Goal: Navigation & Orientation: Find specific page/section

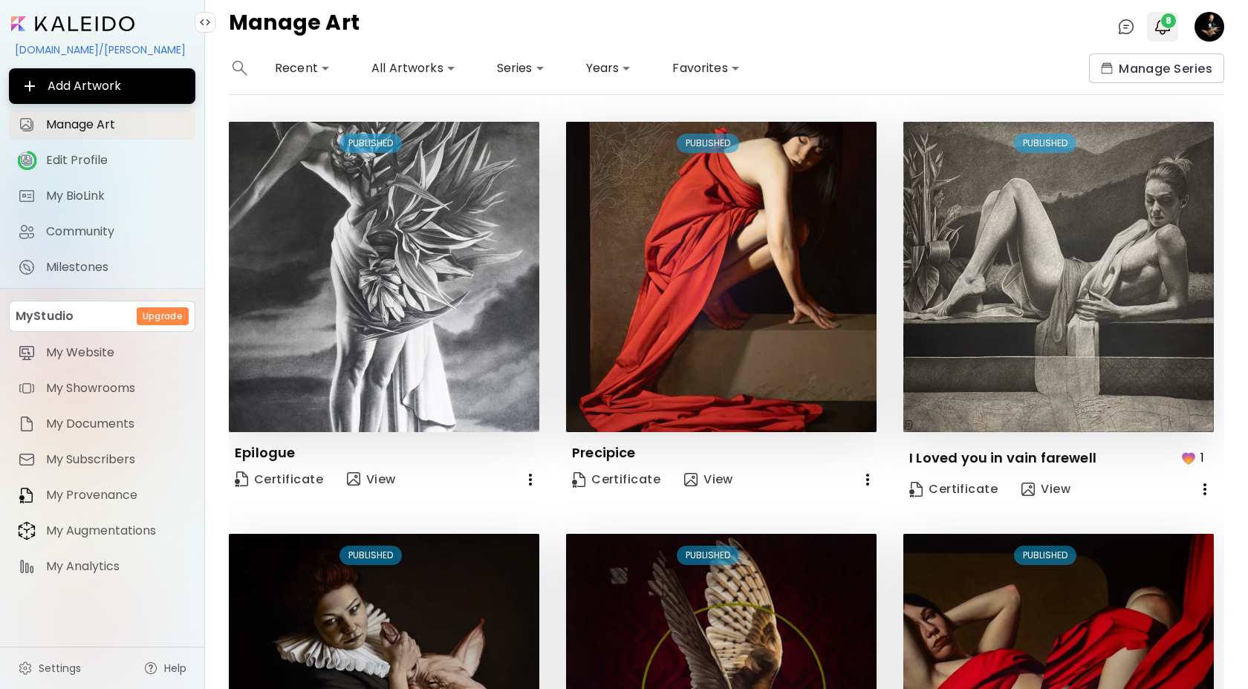
click at [1169, 34] on img "button" at bounding box center [1163, 27] width 18 height 18
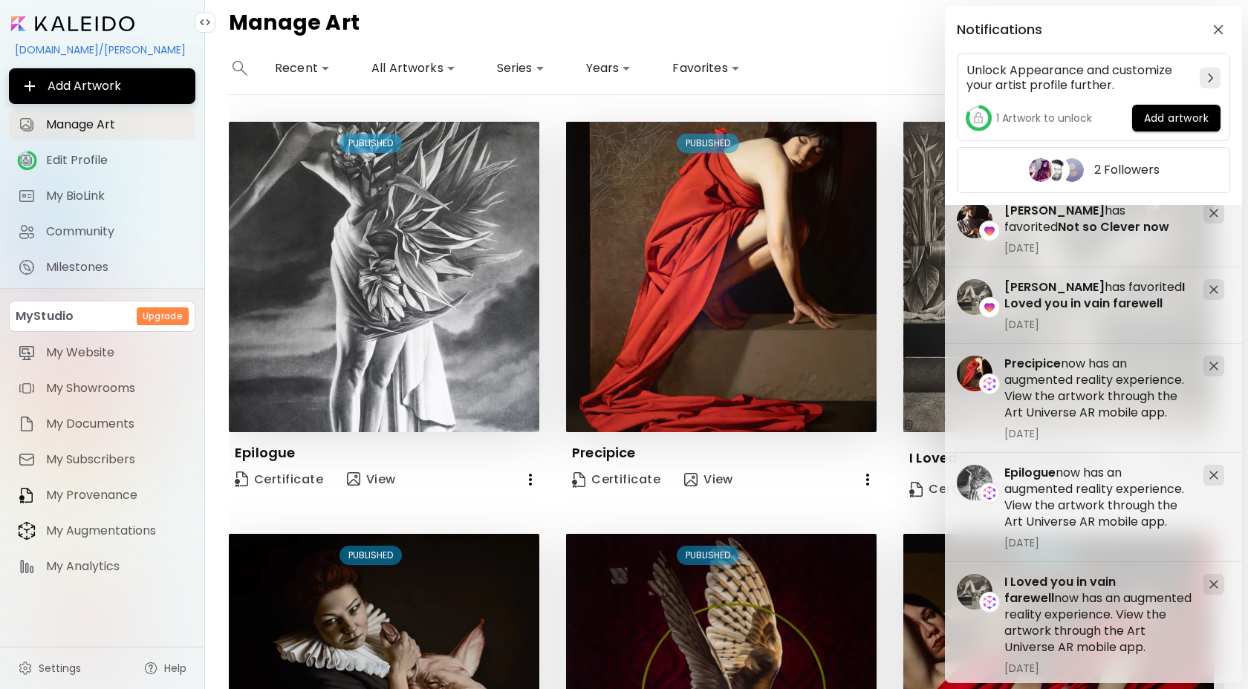
scroll to position [269, 0]
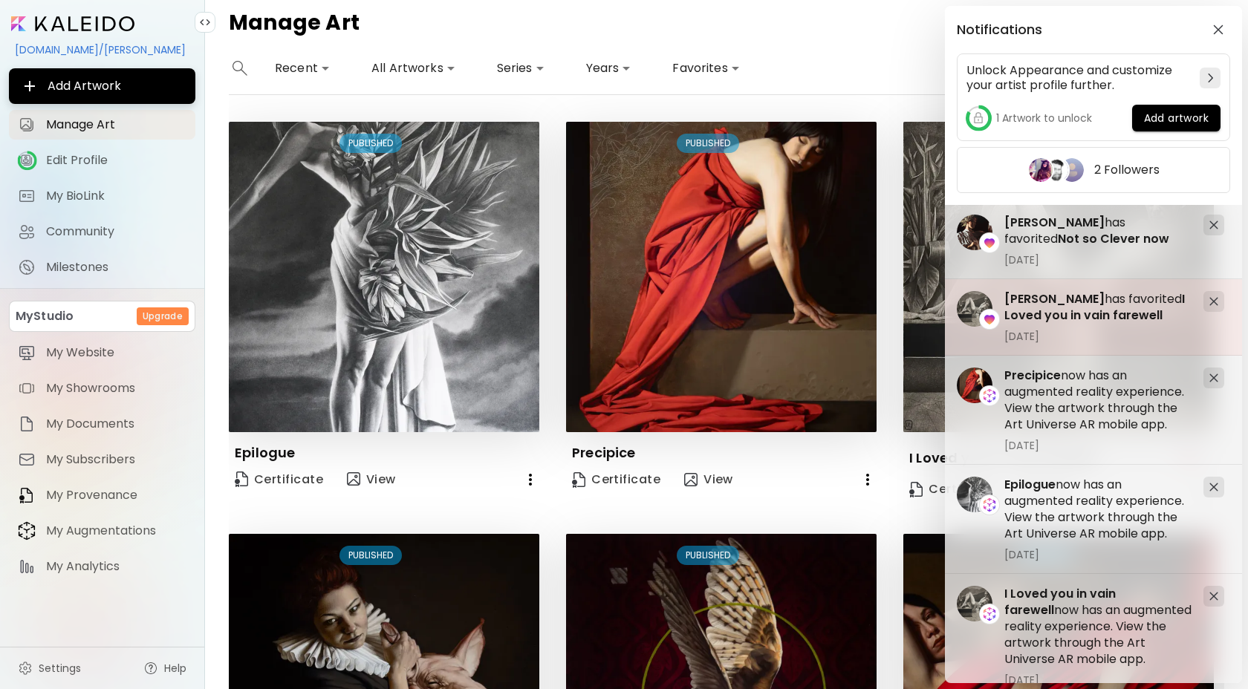
click at [1047, 297] on span "Nicola Rocco" at bounding box center [1054, 298] width 100 height 17
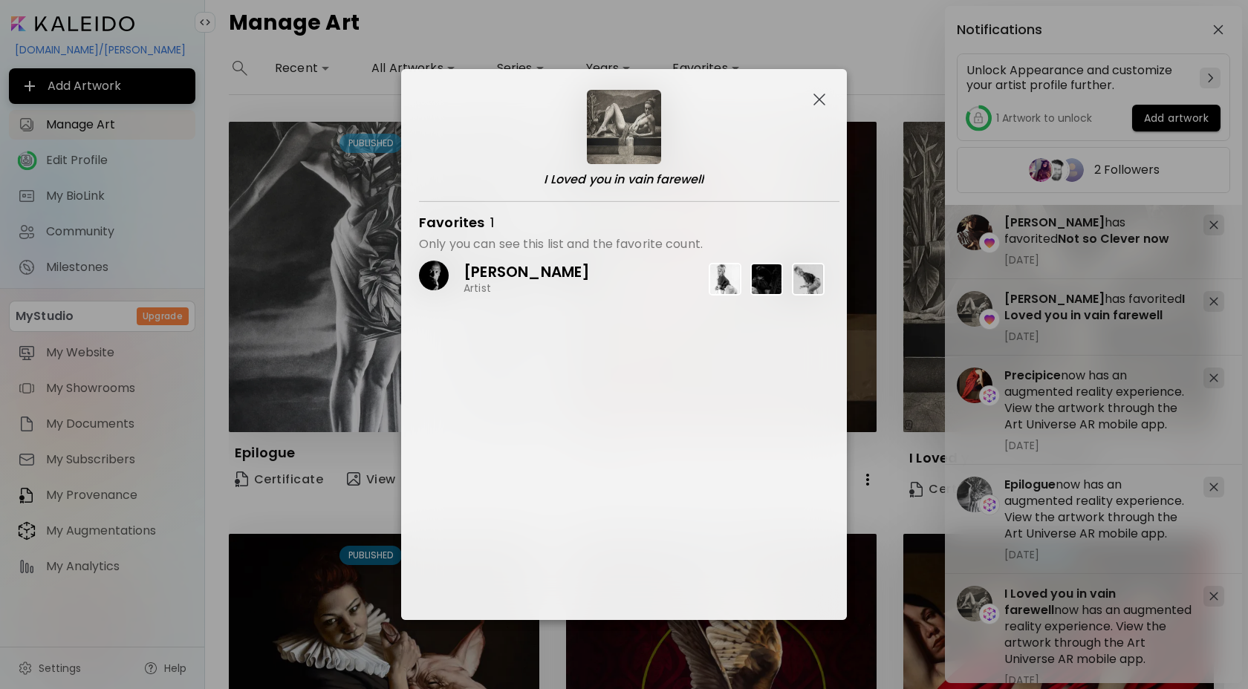
click at [434, 264] on image at bounding box center [434, 276] width 30 height 30
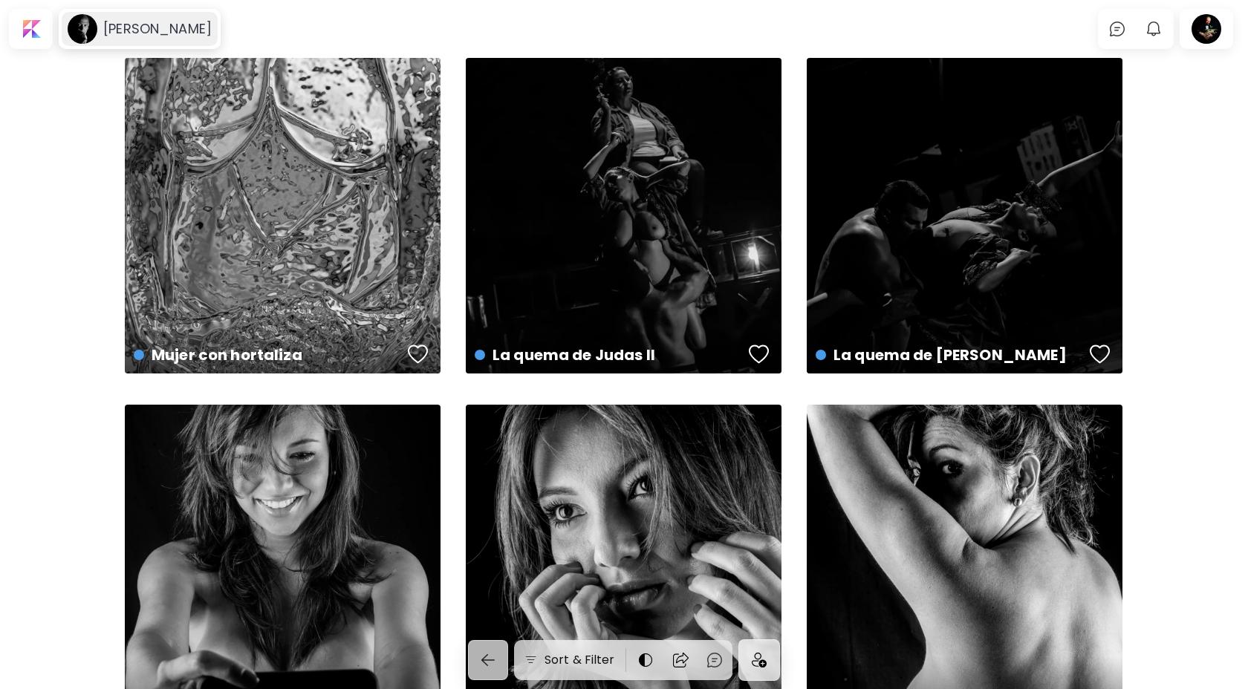
click at [121, 24] on h6 "Nicola Rocco" at bounding box center [157, 29] width 108 height 18
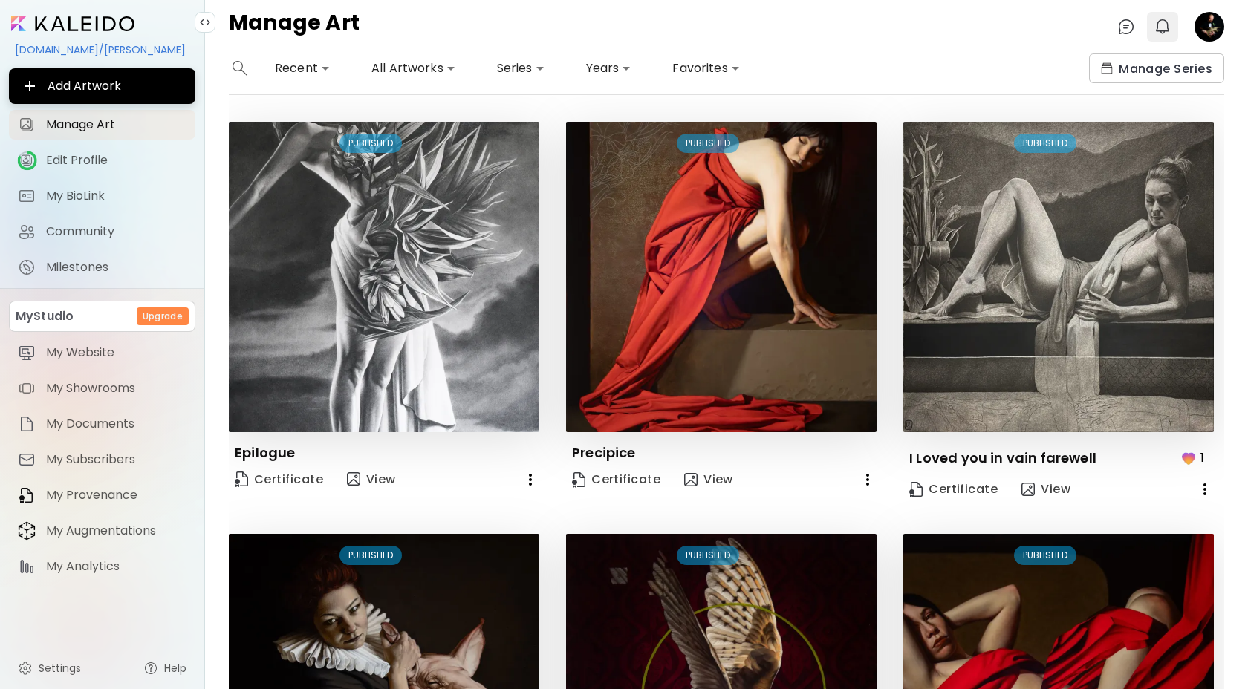
click at [1168, 27] on img "button" at bounding box center [1163, 27] width 18 height 18
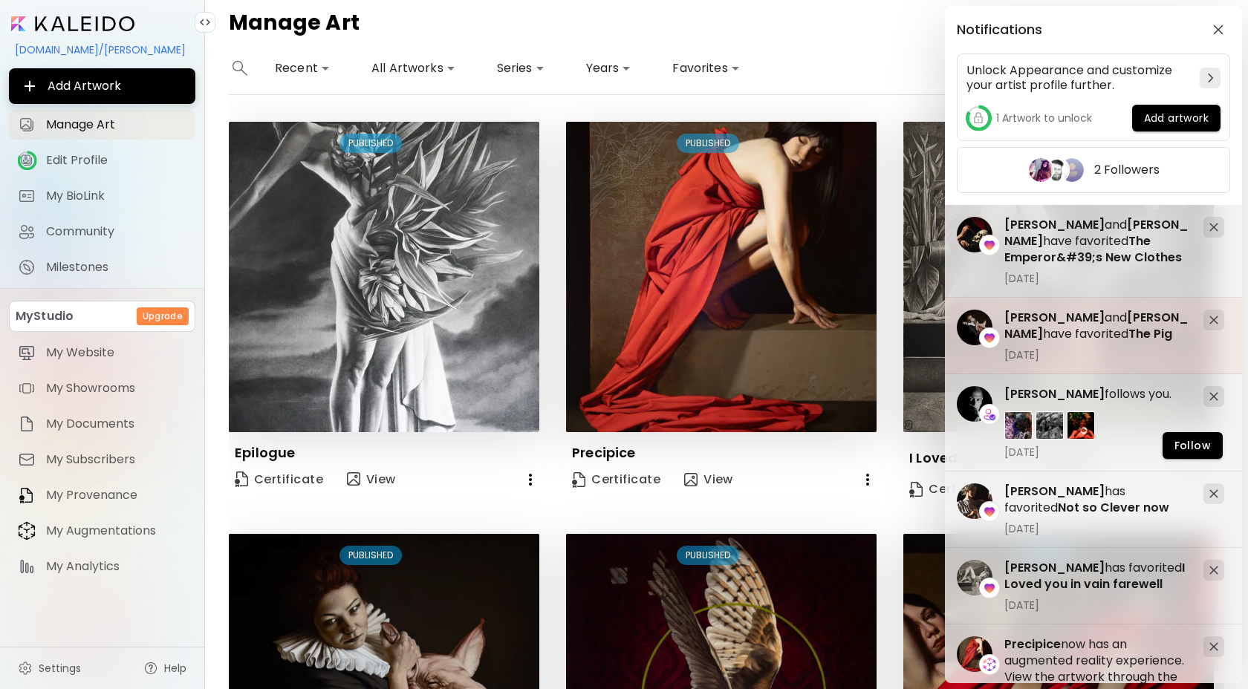
click at [1032, 315] on span "Gabriel Machado" at bounding box center [1054, 317] width 100 height 17
